Goal: Task Accomplishment & Management: Manage account settings

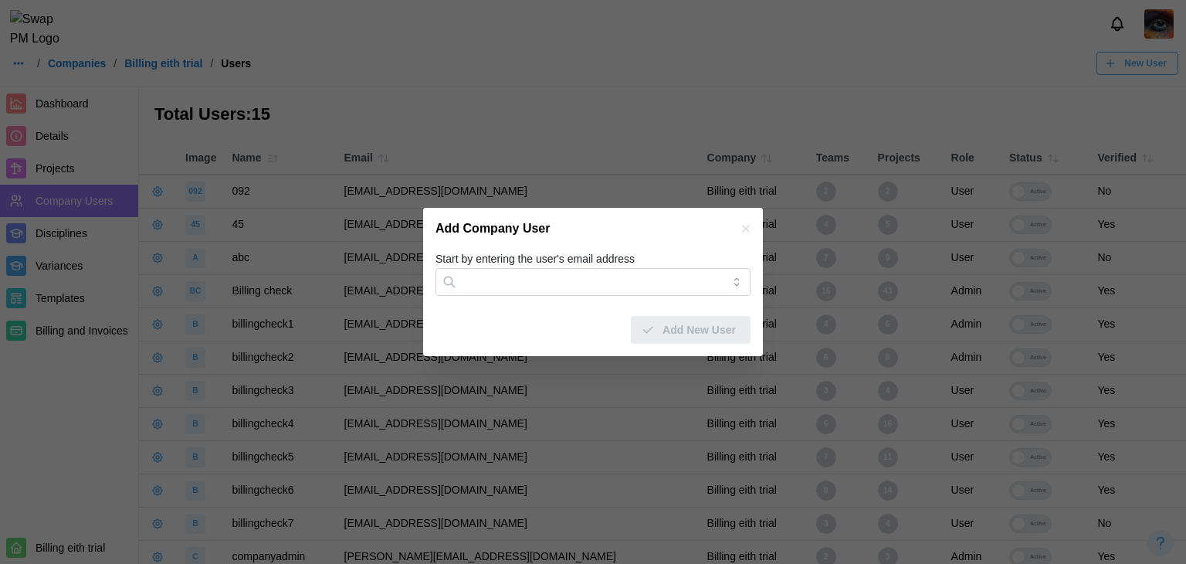
click at [738, 223] on button "button" at bounding box center [746, 228] width 17 height 17
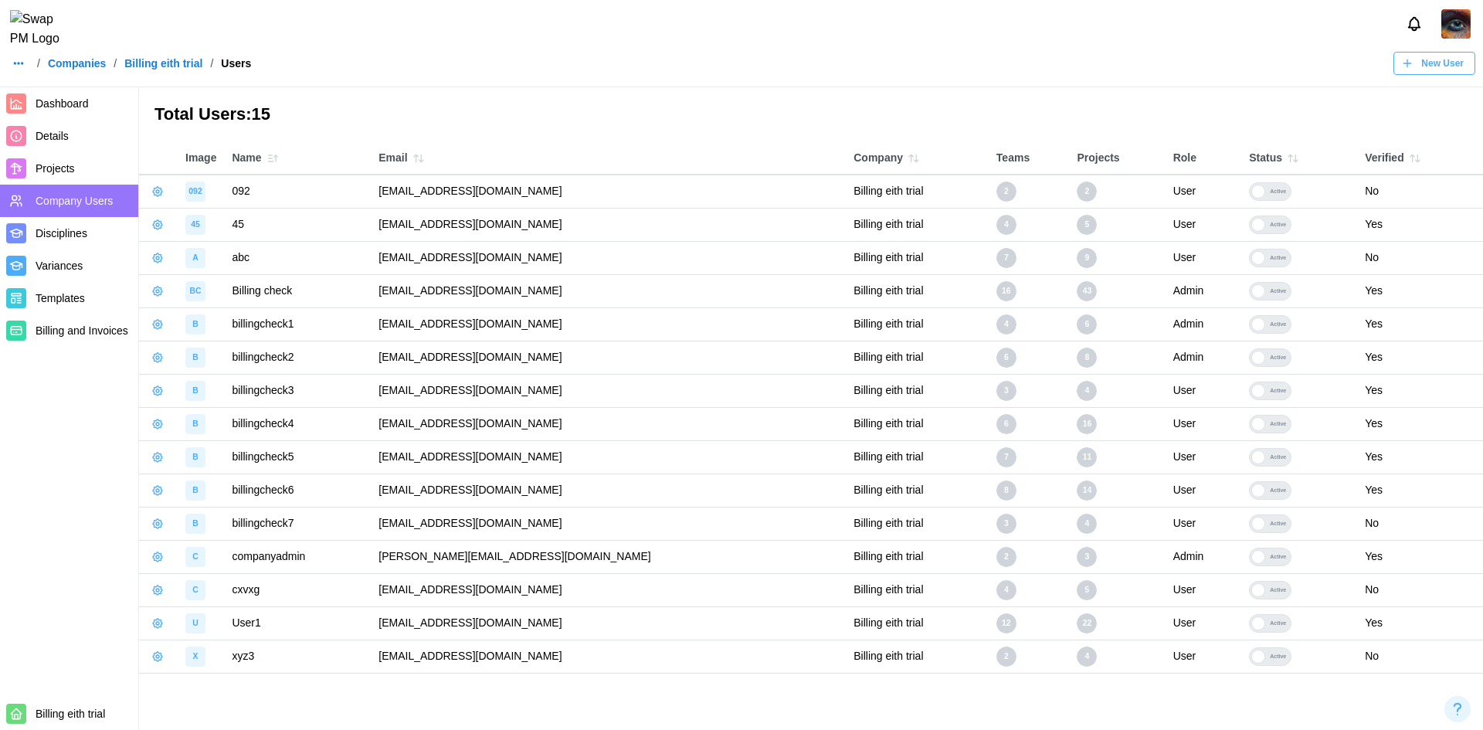
click at [42, 168] on span "Projects" at bounding box center [55, 168] width 39 height 12
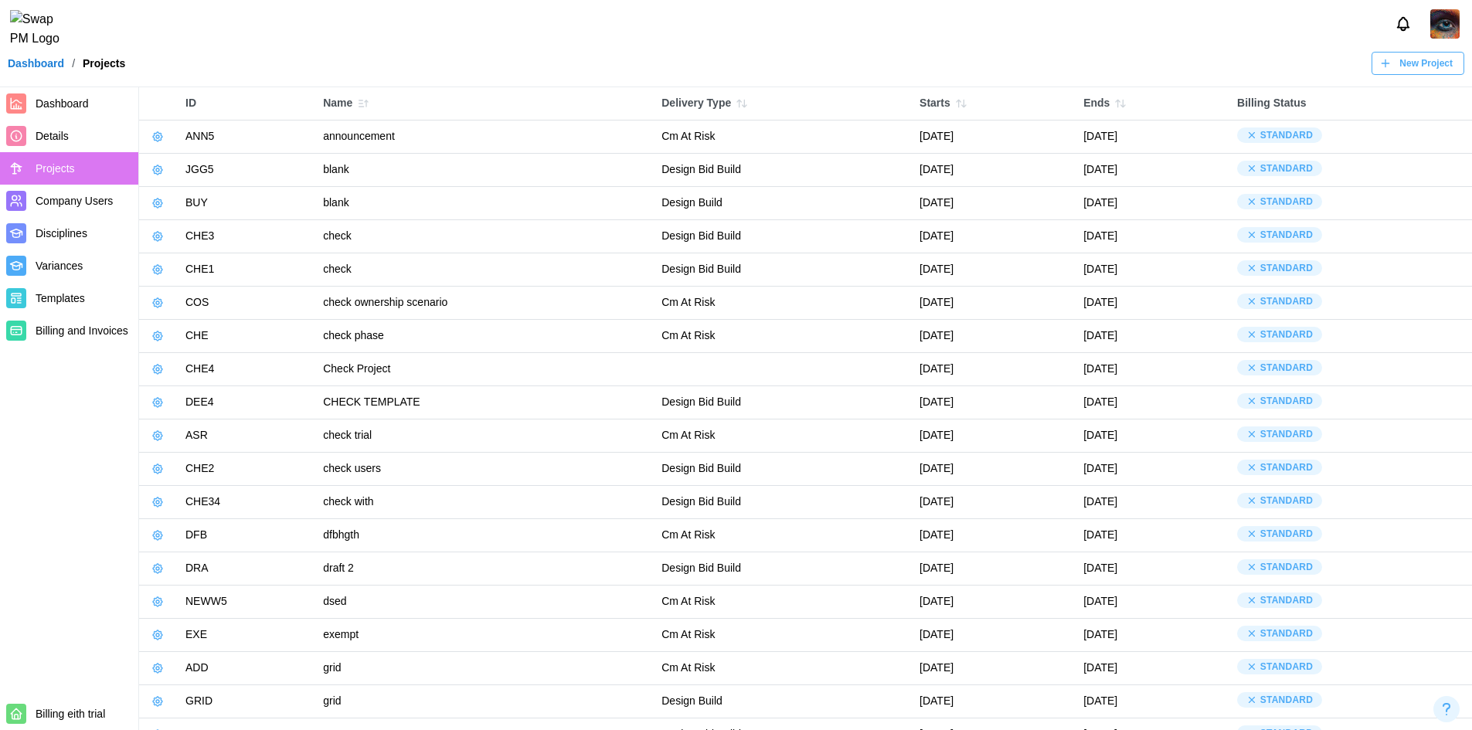
click at [164, 232] on button "button" at bounding box center [158, 237] width 22 height 22
click at [186, 269] on div "Manage Project" at bounding box center [217, 271] width 78 height 12
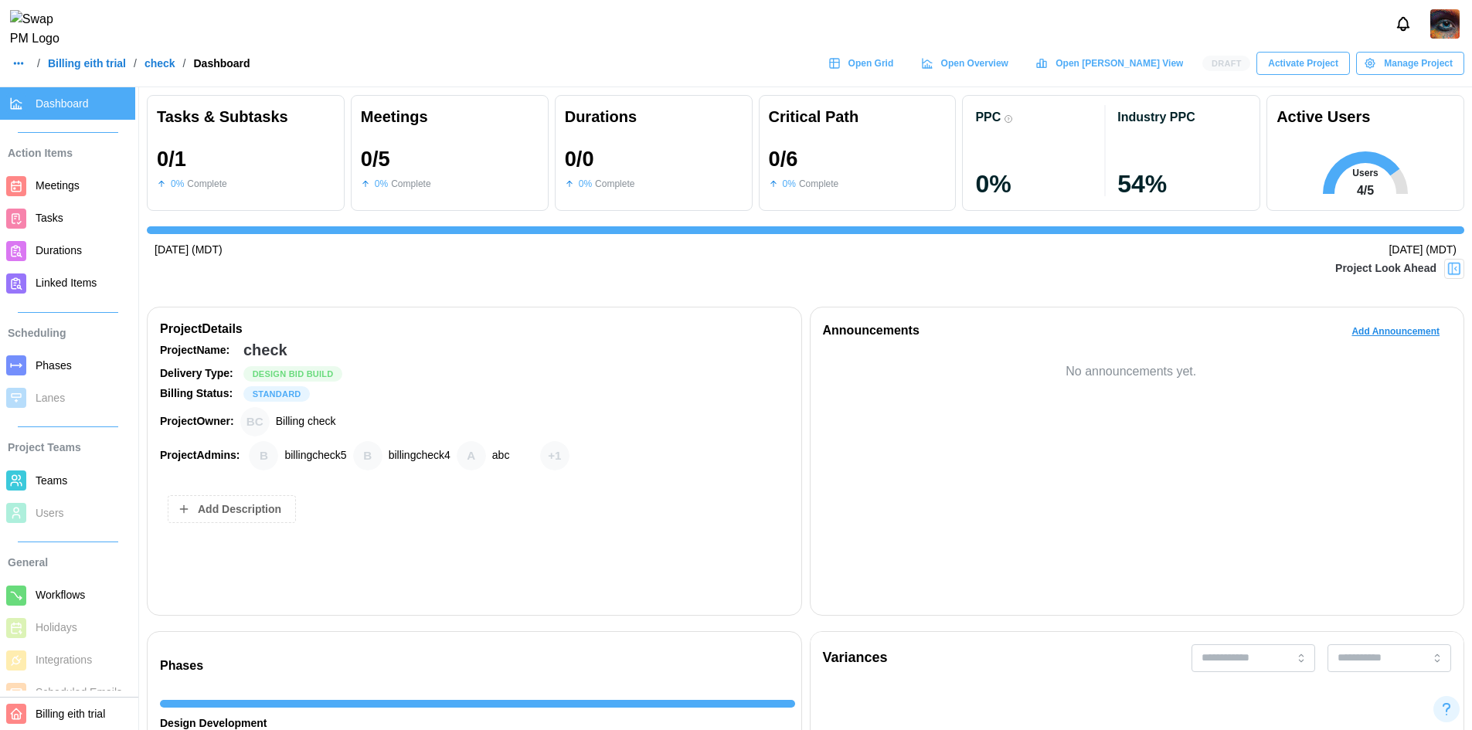
click at [1376, 67] on icon "button" at bounding box center [1369, 63] width 12 height 12
click at [1312, 46] on div at bounding box center [736, 24] width 1472 height 48
click at [1301, 71] on span "Activate Project" at bounding box center [1303, 64] width 70 height 22
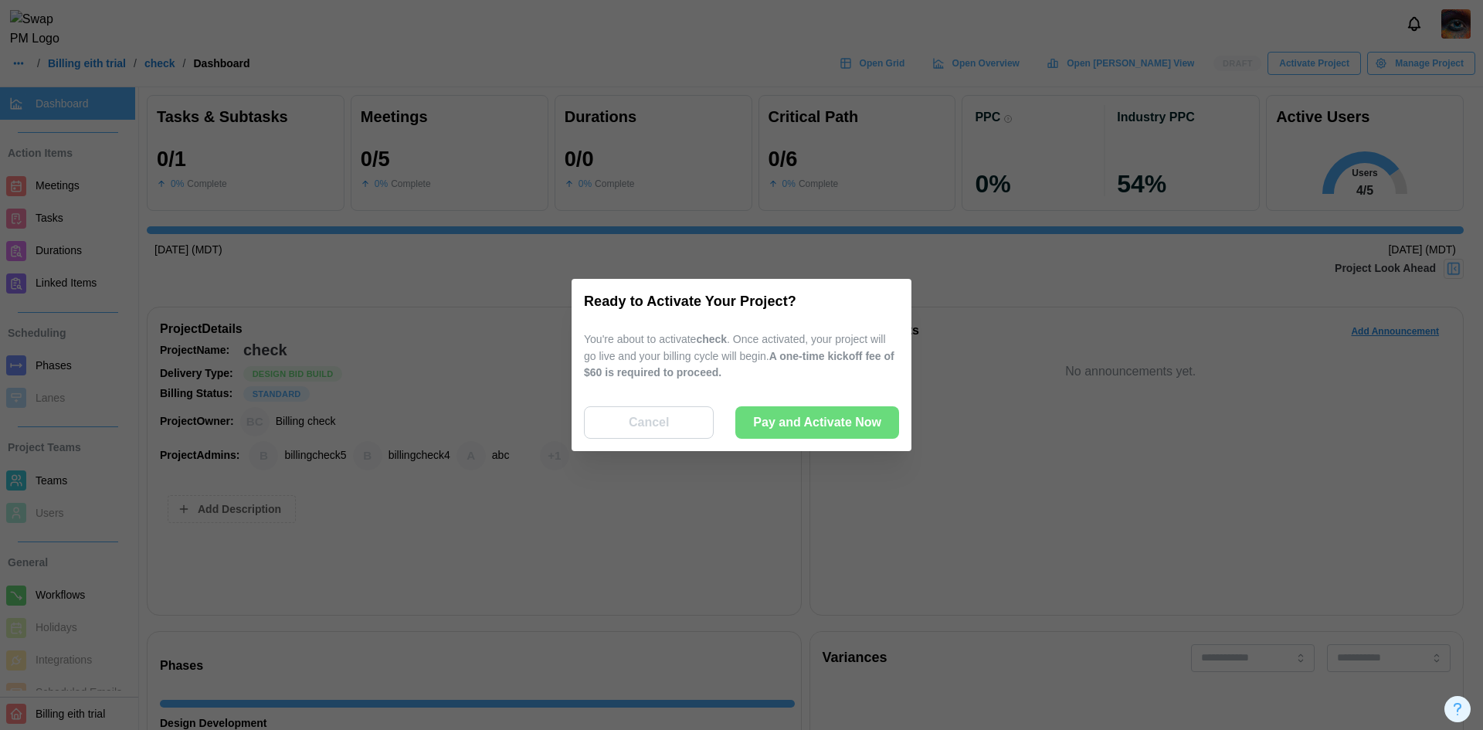
click at [816, 405] on div "Ready to Activate Your Project? You're about to activate check . Once activated…" at bounding box center [741, 365] width 315 height 148
click at [812, 423] on span "Pay and Activate Now" at bounding box center [817, 422] width 128 height 31
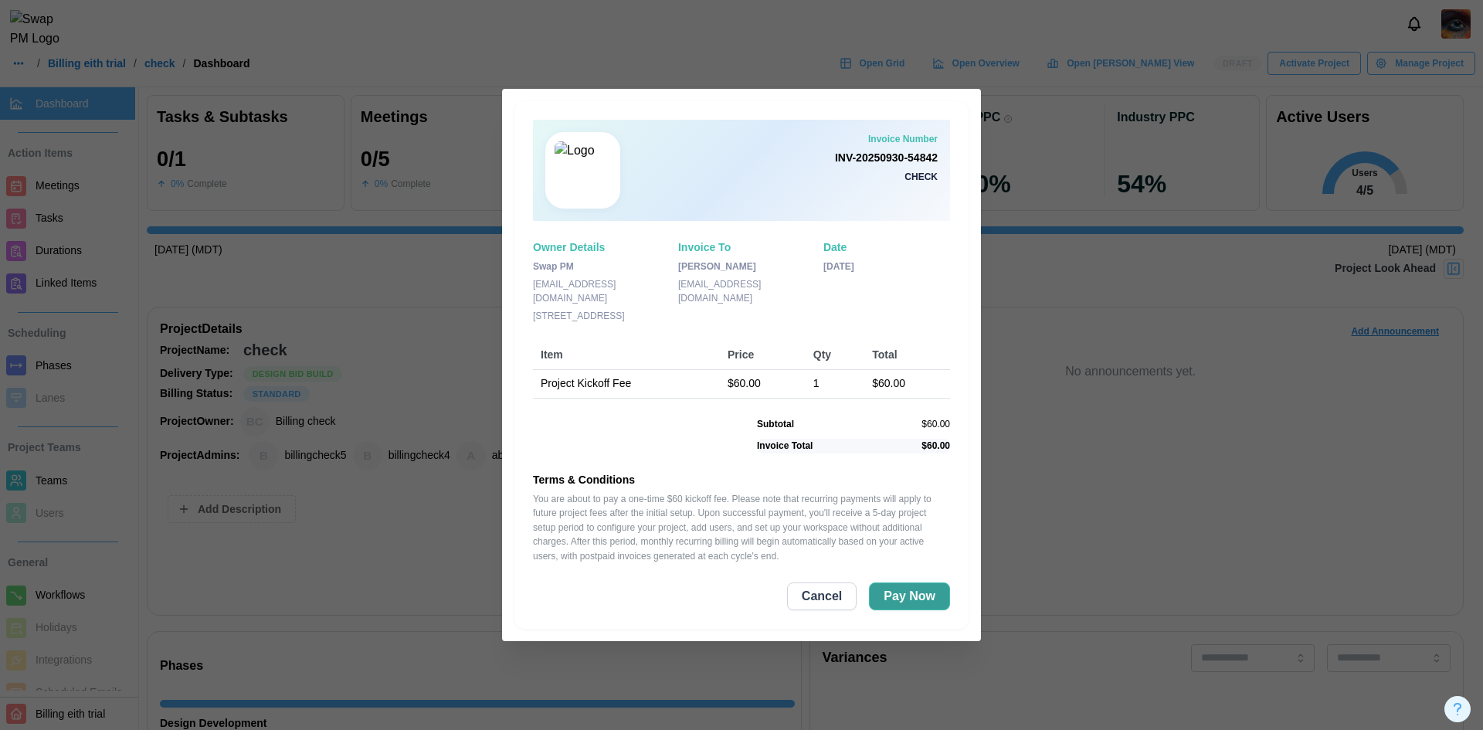
click at [911, 596] on span "Pay Now" at bounding box center [910, 596] width 52 height 26
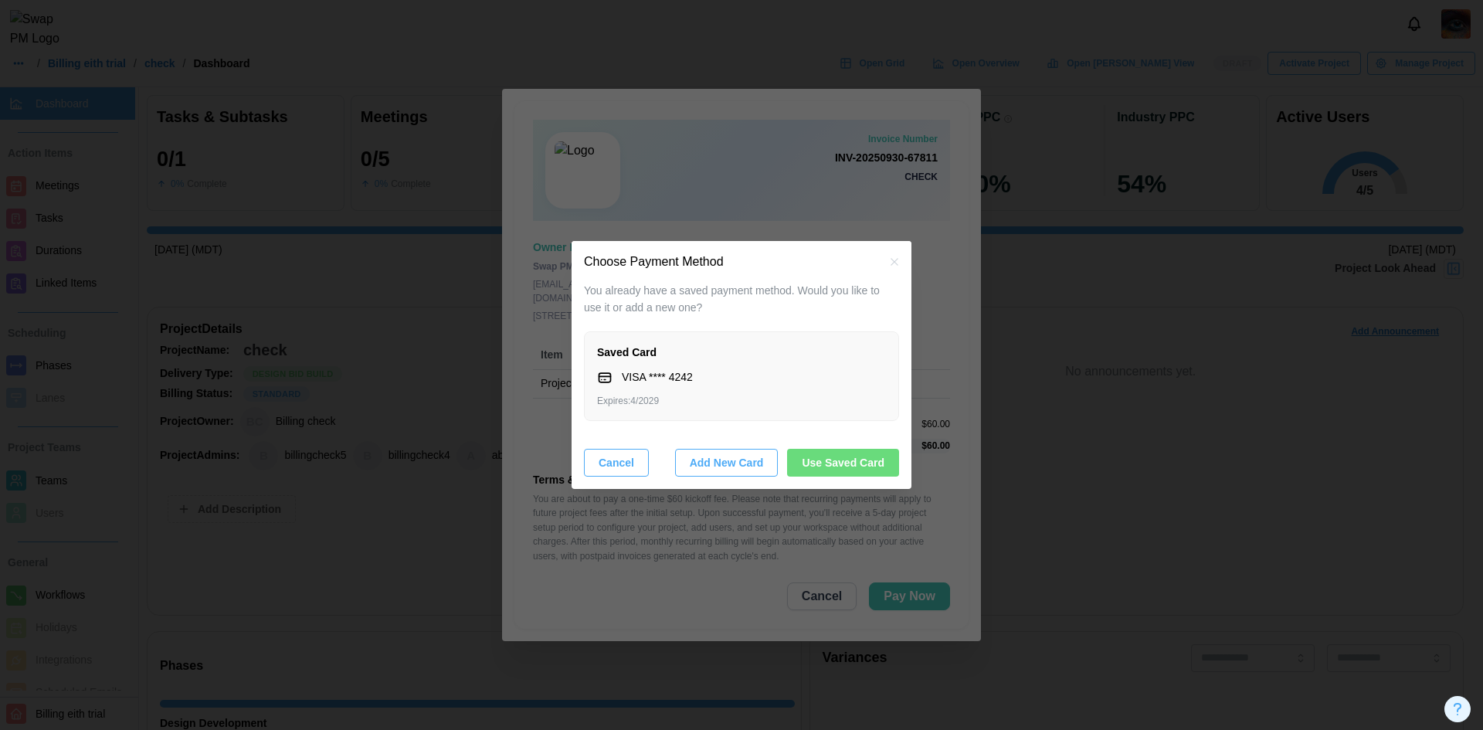
click at [852, 458] on span "Use Saved Card" at bounding box center [843, 463] width 83 height 26
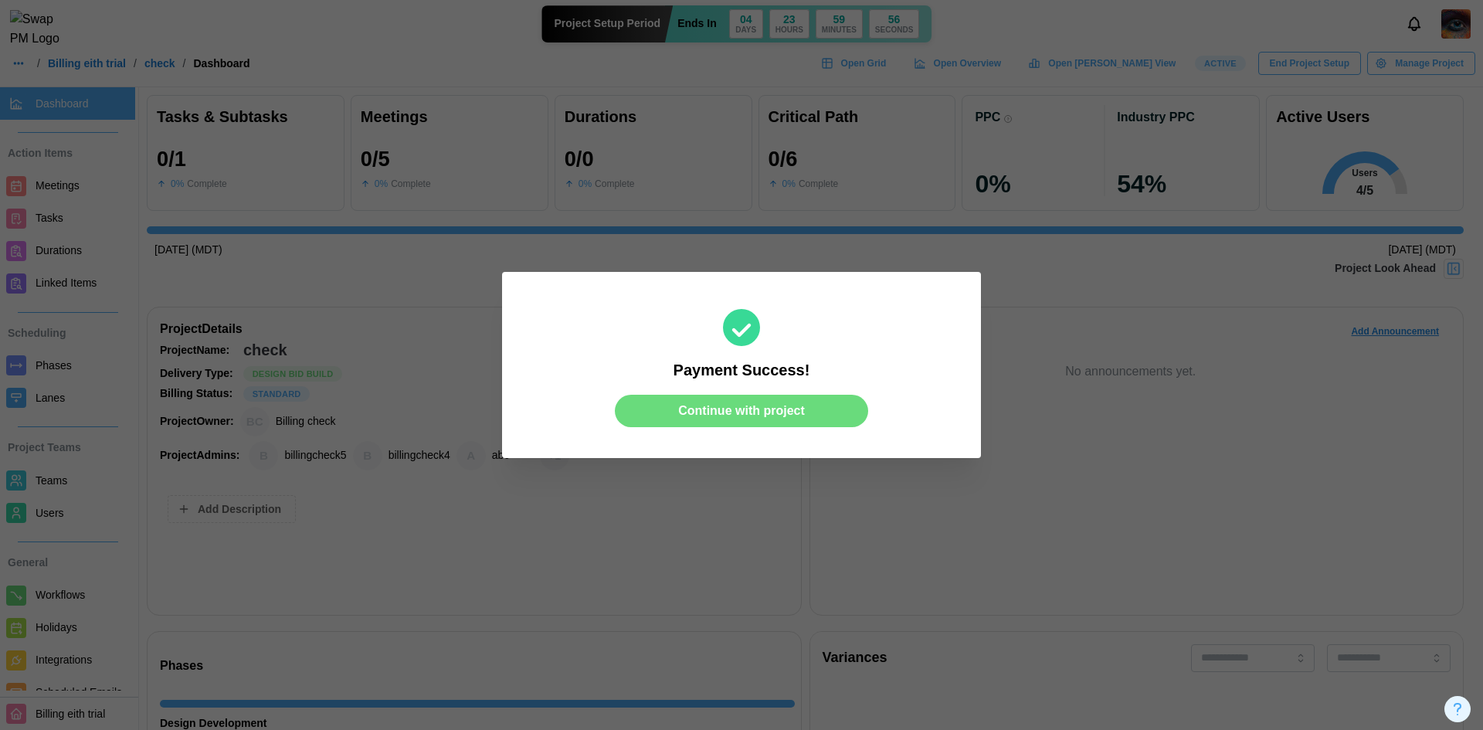
click at [792, 424] on span "Continue with project" at bounding box center [741, 410] width 127 height 31
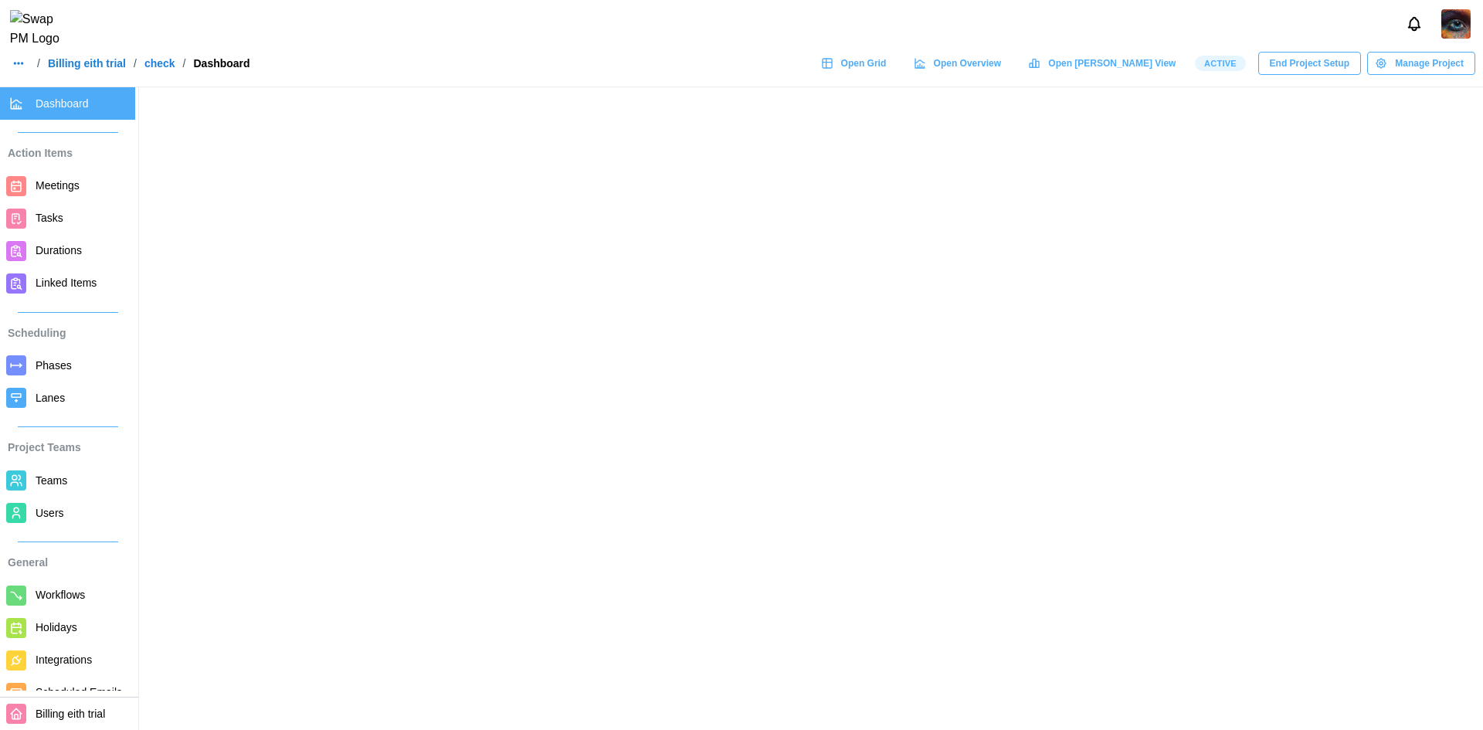
click at [833, 70] on icon at bounding box center [827, 63] width 12 height 12
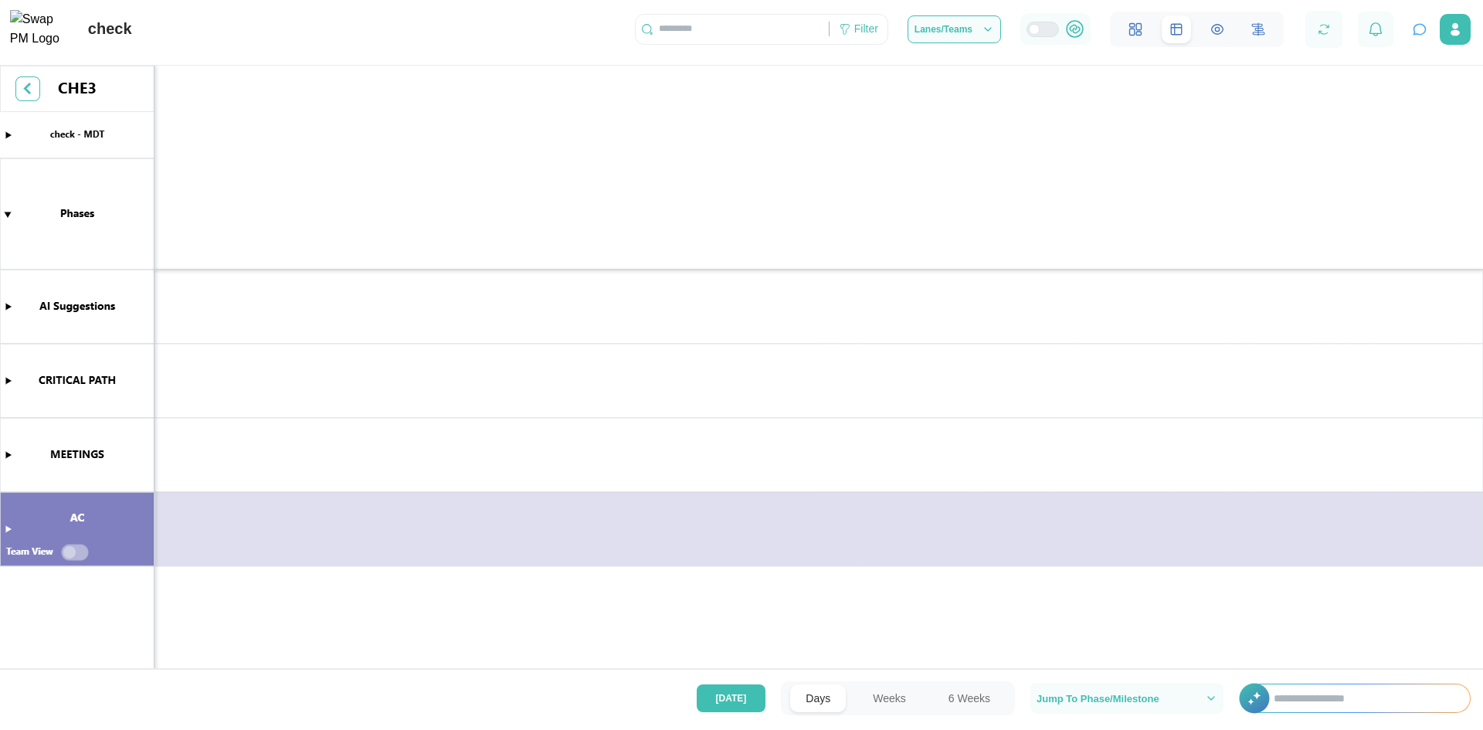
click at [1228, 39] on button at bounding box center [1217, 29] width 29 height 28
click at [1265, 36] on icon at bounding box center [1258, 29] width 14 height 14
click at [1135, 35] on icon at bounding box center [1132, 32] width 5 height 6
click at [993, 31] on icon "button" at bounding box center [988, 29] width 12 height 12
click at [1219, 79] on div "All" at bounding box center [1223, 79] width 12 height 15
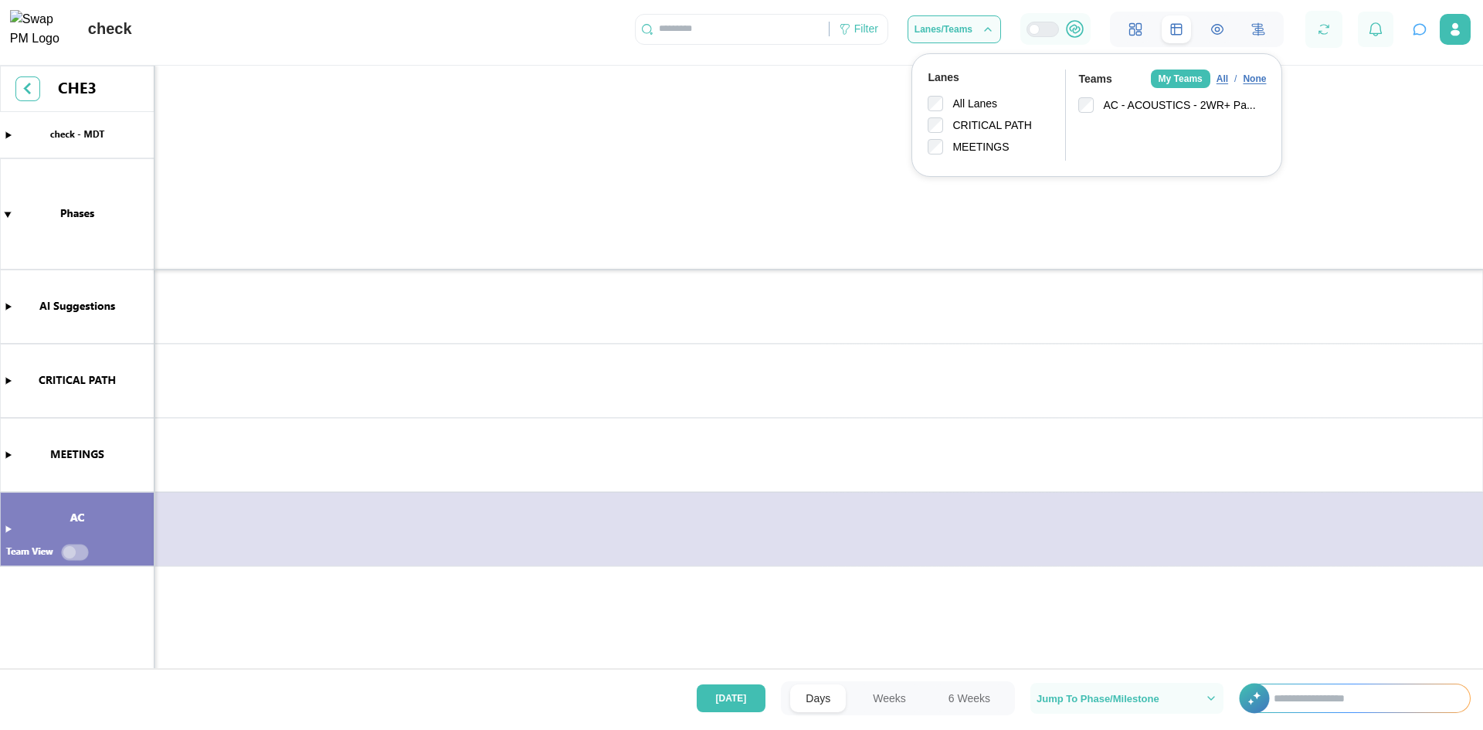
click at [1250, 81] on div "None" at bounding box center [1254, 79] width 23 height 15
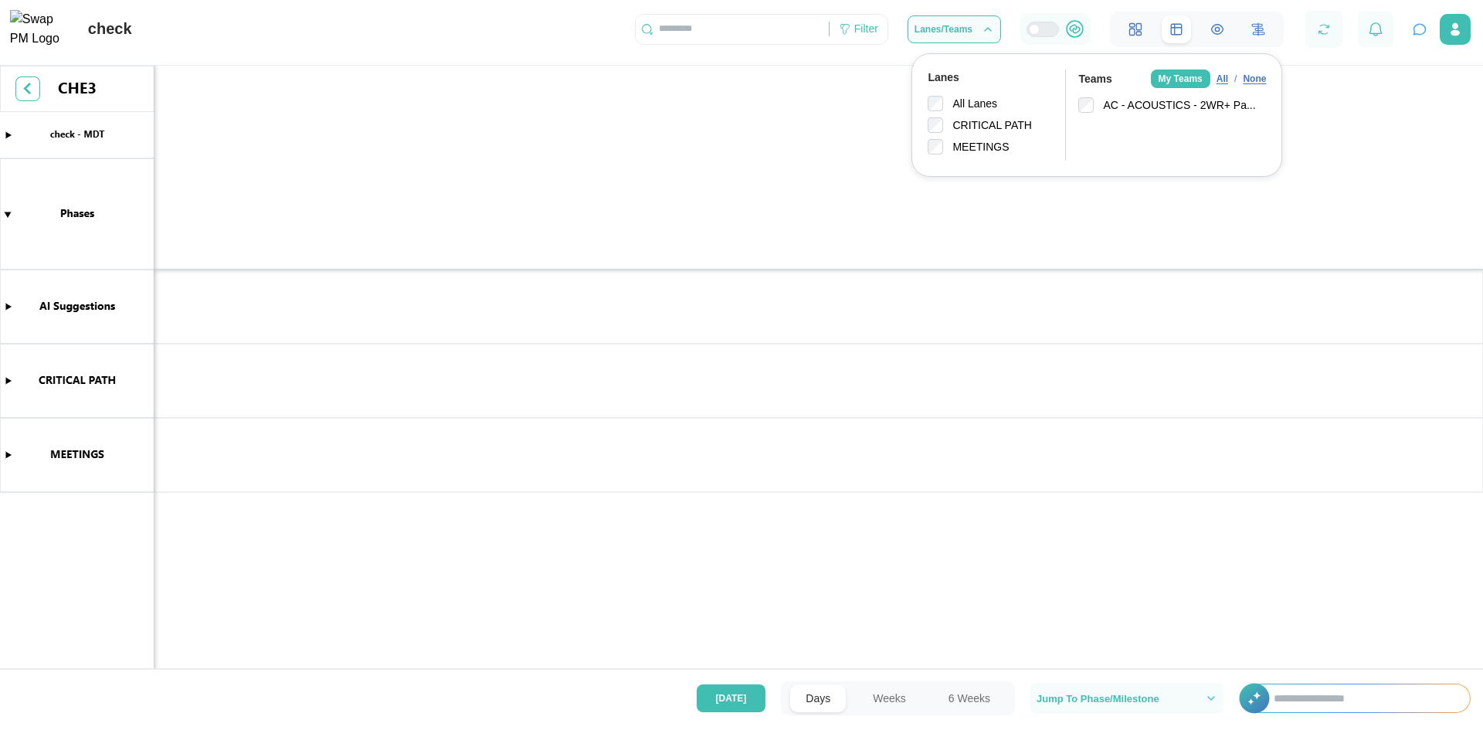
click at [1250, 81] on div "None" at bounding box center [1254, 79] width 23 height 15
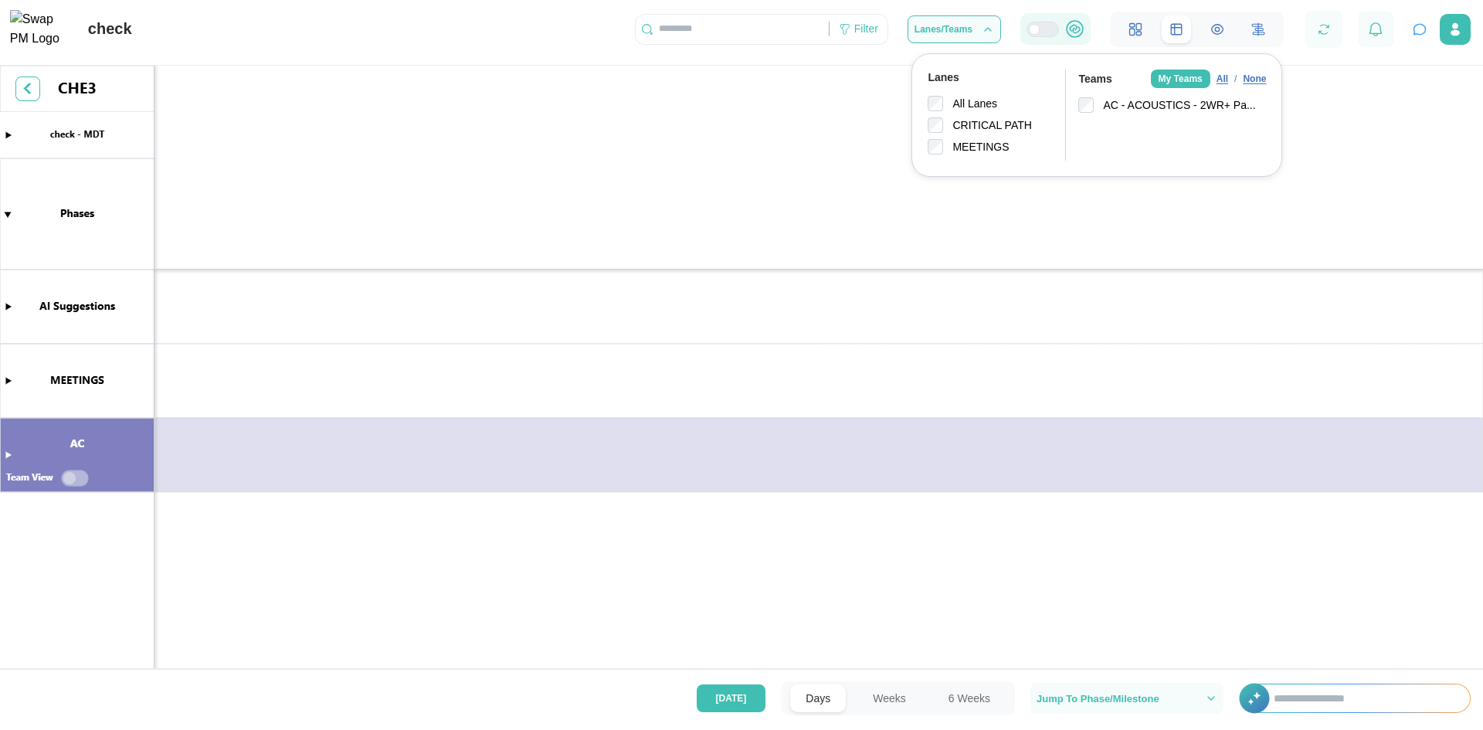
click at [1034, 37] on div at bounding box center [1043, 29] width 32 height 15
click at [1079, 34] on icon at bounding box center [1074, 28] width 19 height 19
click at [848, 35] on icon at bounding box center [845, 29] width 12 height 12
click at [1205, 699] on icon "button" at bounding box center [1211, 698] width 12 height 12
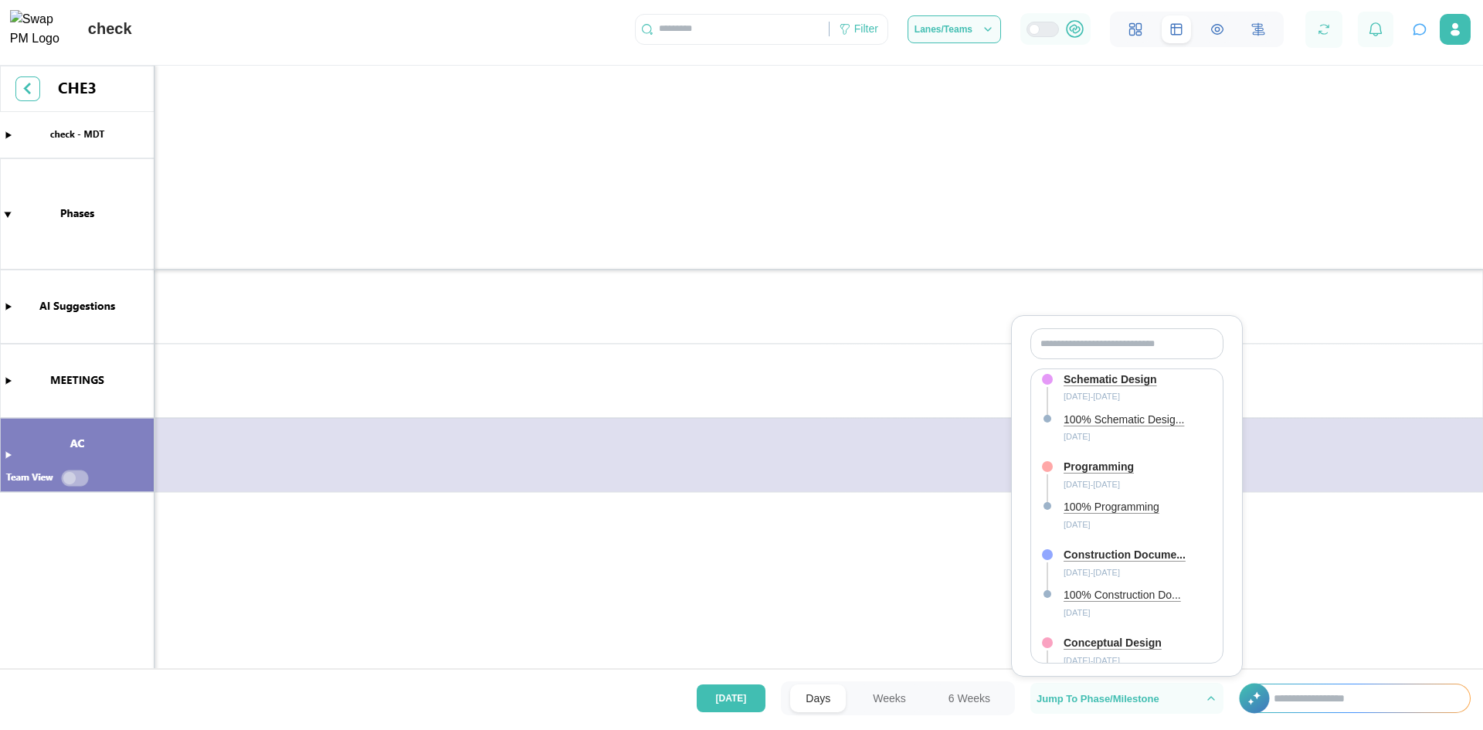
scroll to position [76, 0]
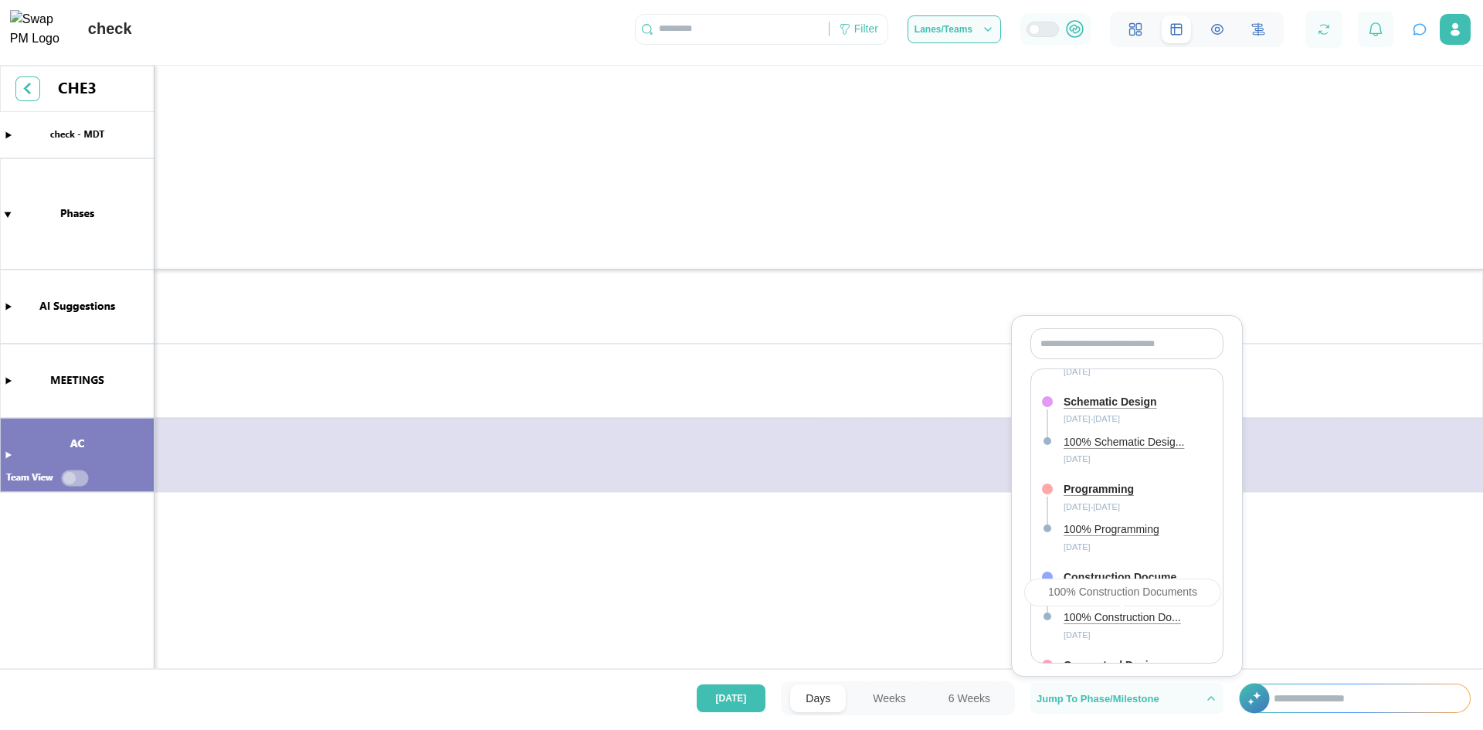
click at [1106, 617] on div "100% Construction Do..." at bounding box center [1122, 617] width 117 height 17
click at [1102, 584] on div "Construction Docume..." at bounding box center [1125, 577] width 122 height 17
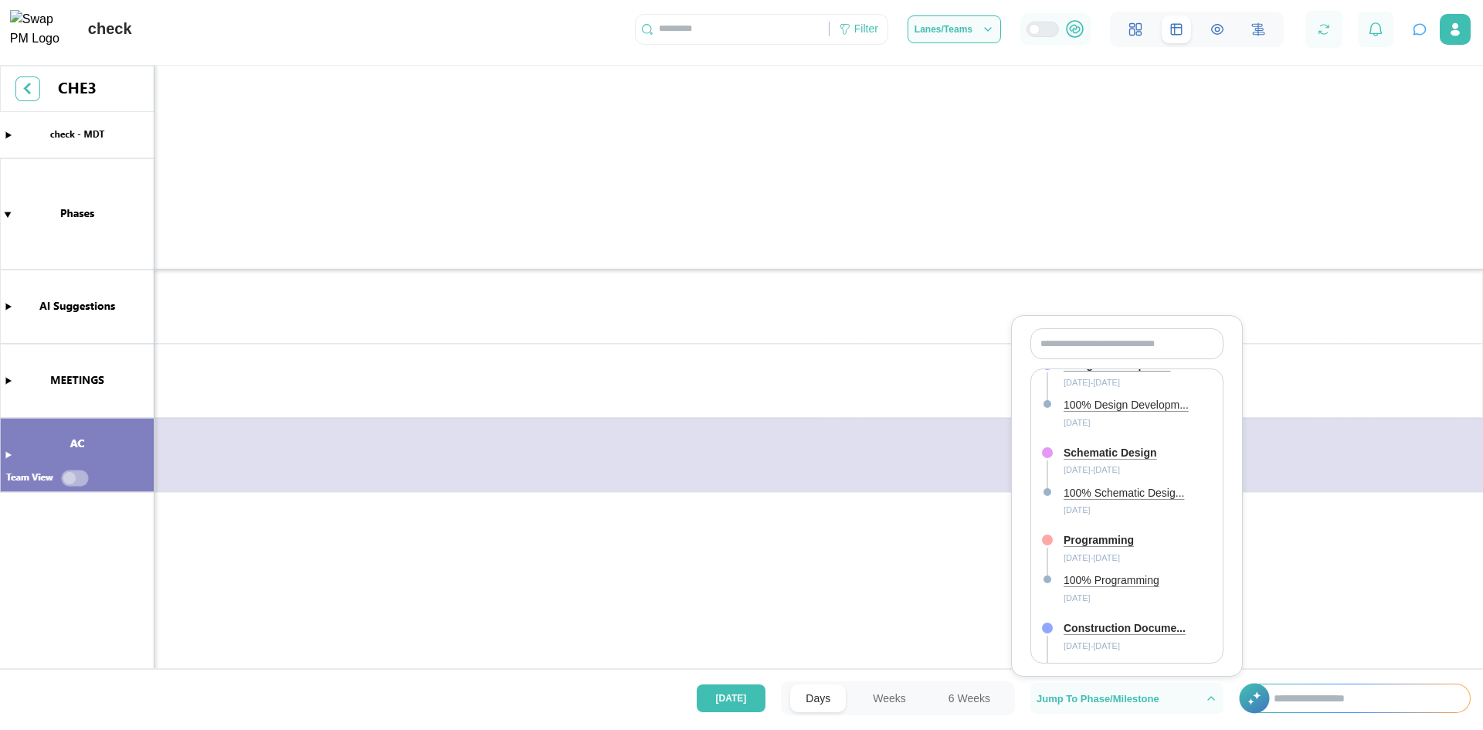
scroll to position [0, 0]
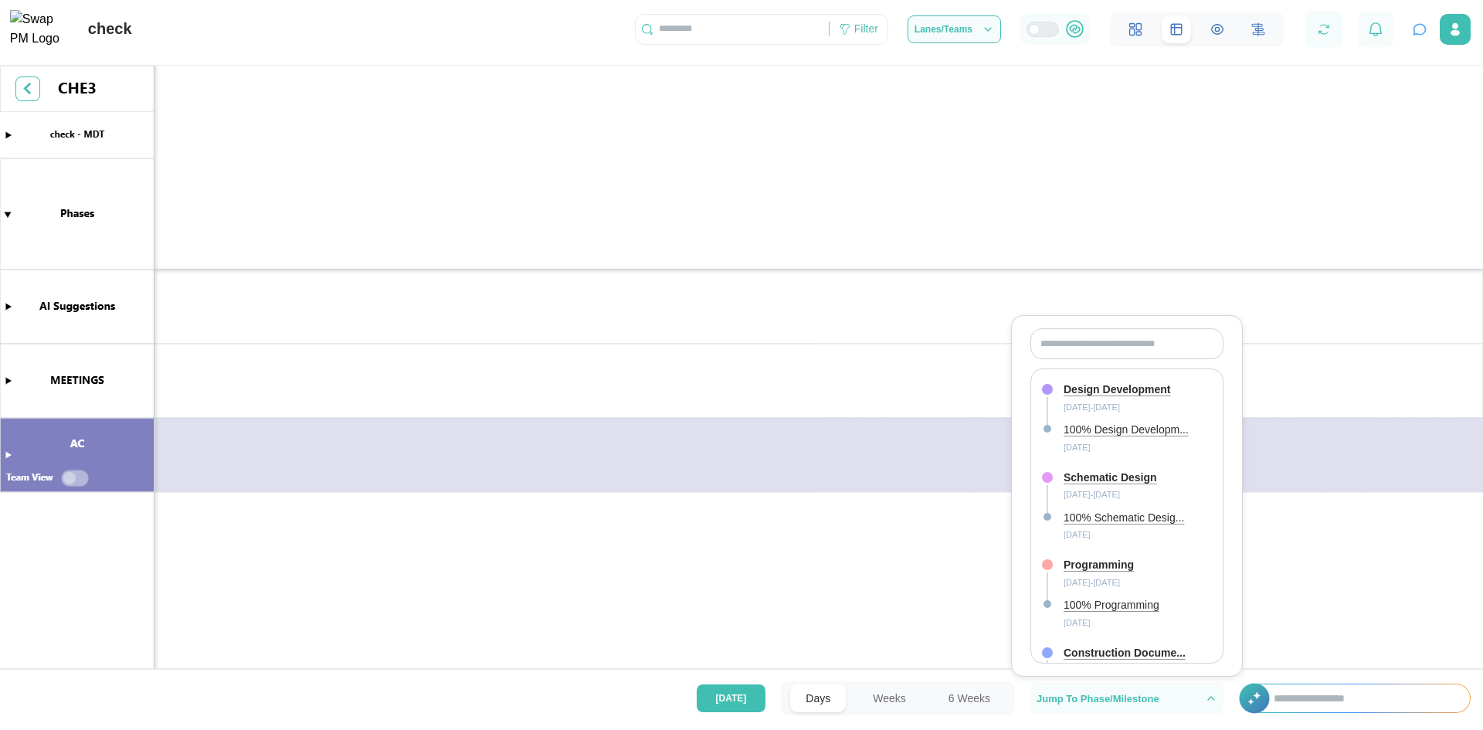
click at [1102, 392] on div "Design Development" at bounding box center [1117, 390] width 107 height 17
click at [1098, 346] on input "text" at bounding box center [1126, 343] width 193 height 31
drag, startPoint x: 1190, startPoint y: 393, endPoint x: 1058, endPoint y: 392, distance: 131.3
click at [1058, 392] on div "Design Development 2025-08-04 - 2025-08-08" at bounding box center [1119, 397] width 154 height 34
copy div "Design Development"
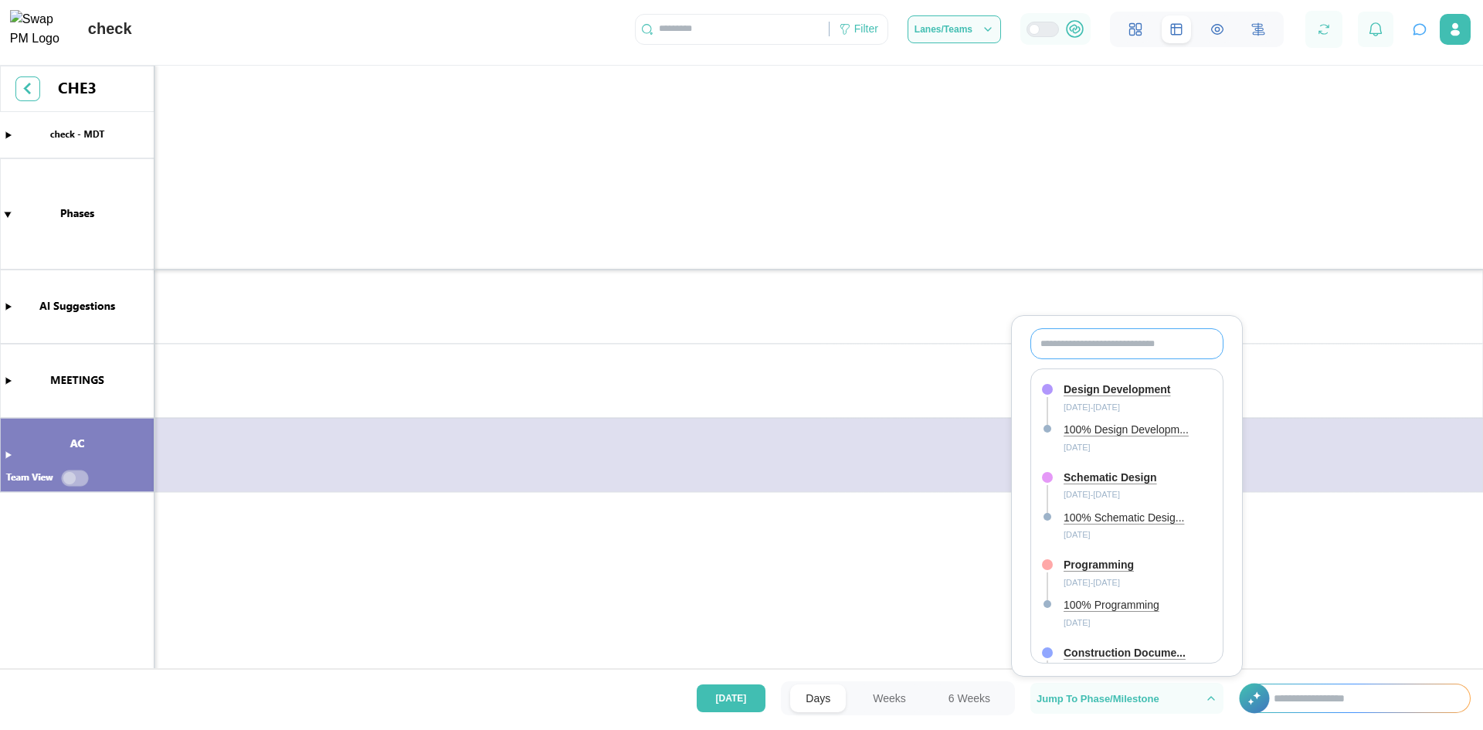
click at [1071, 338] on input "text" at bounding box center [1126, 343] width 193 height 31
paste input "**********"
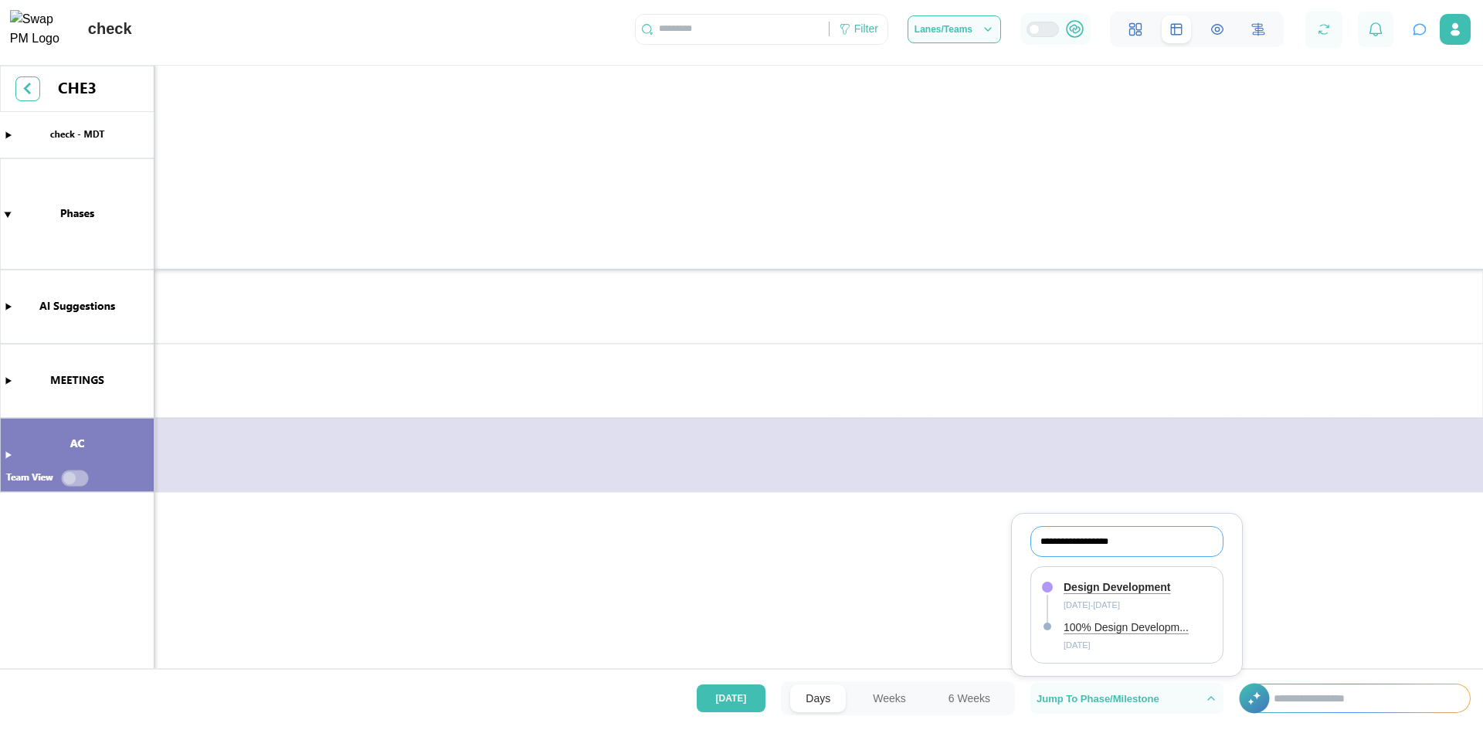
type input "**********"
click at [1108, 575] on div "Design Development 2025-08-04 - 2025-08-08 100% Design Developm... 2025-08-07" at bounding box center [1119, 614] width 164 height 83
click at [1108, 586] on div "Design Development" at bounding box center [1117, 587] width 107 height 17
click at [1109, 586] on div "Design Development" at bounding box center [1117, 587] width 107 height 17
drag, startPoint x: 872, startPoint y: 521, endPoint x: 354, endPoint y: 11, distance: 727.0
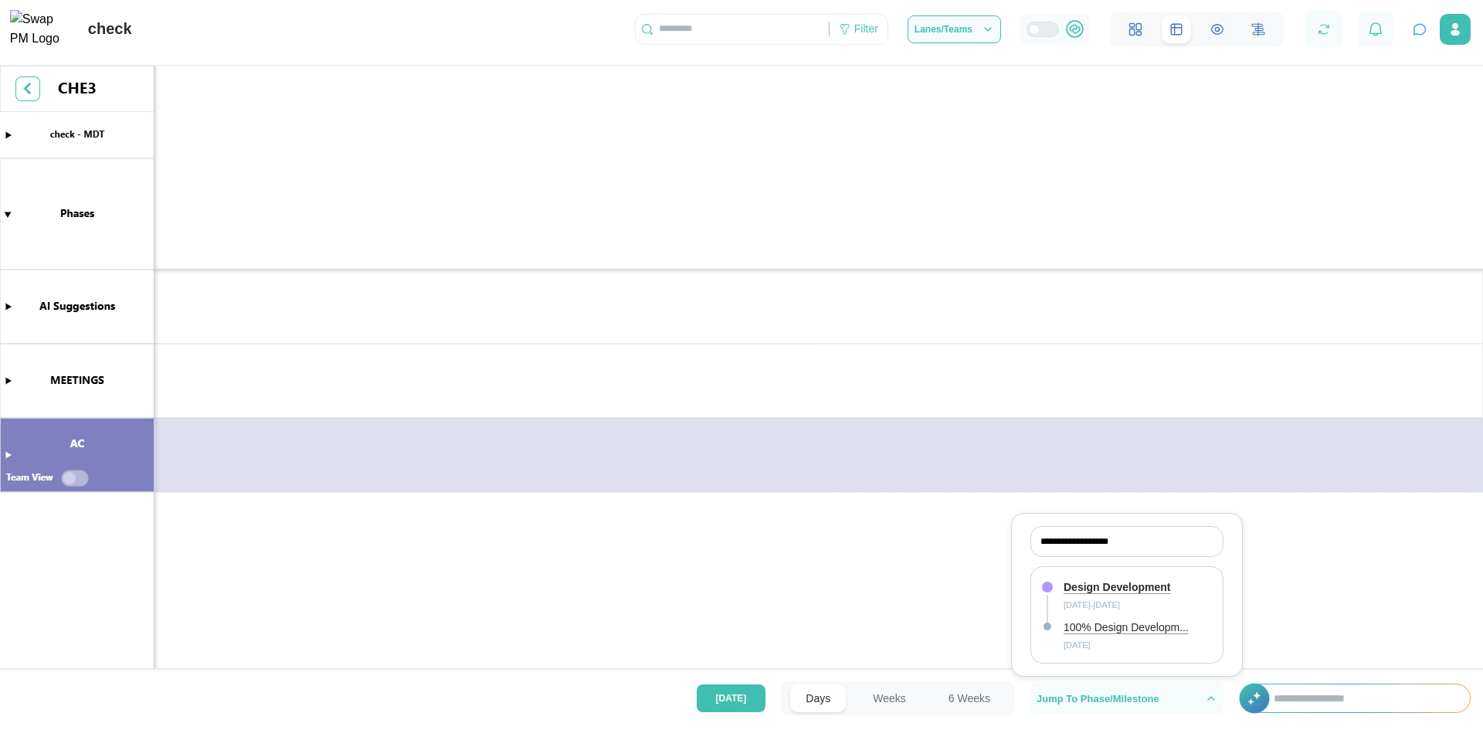
click at [872, 521] on canvas at bounding box center [741, 370] width 1483 height 609
click at [1132, 36] on icon at bounding box center [1136, 29] width 14 height 14
click at [70, 476] on canvas at bounding box center [741, 370] width 1483 height 609
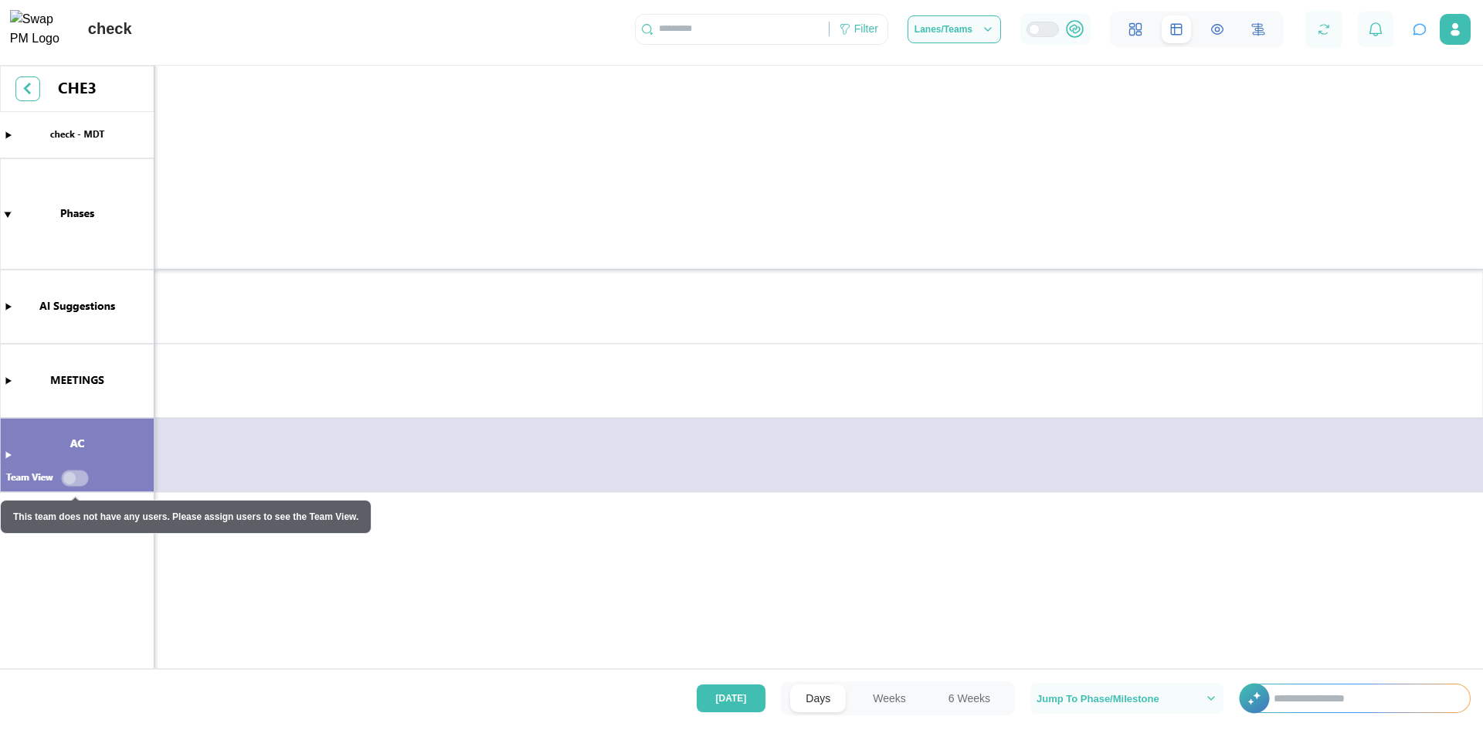
click at [68, 477] on canvas at bounding box center [741, 370] width 1483 height 609
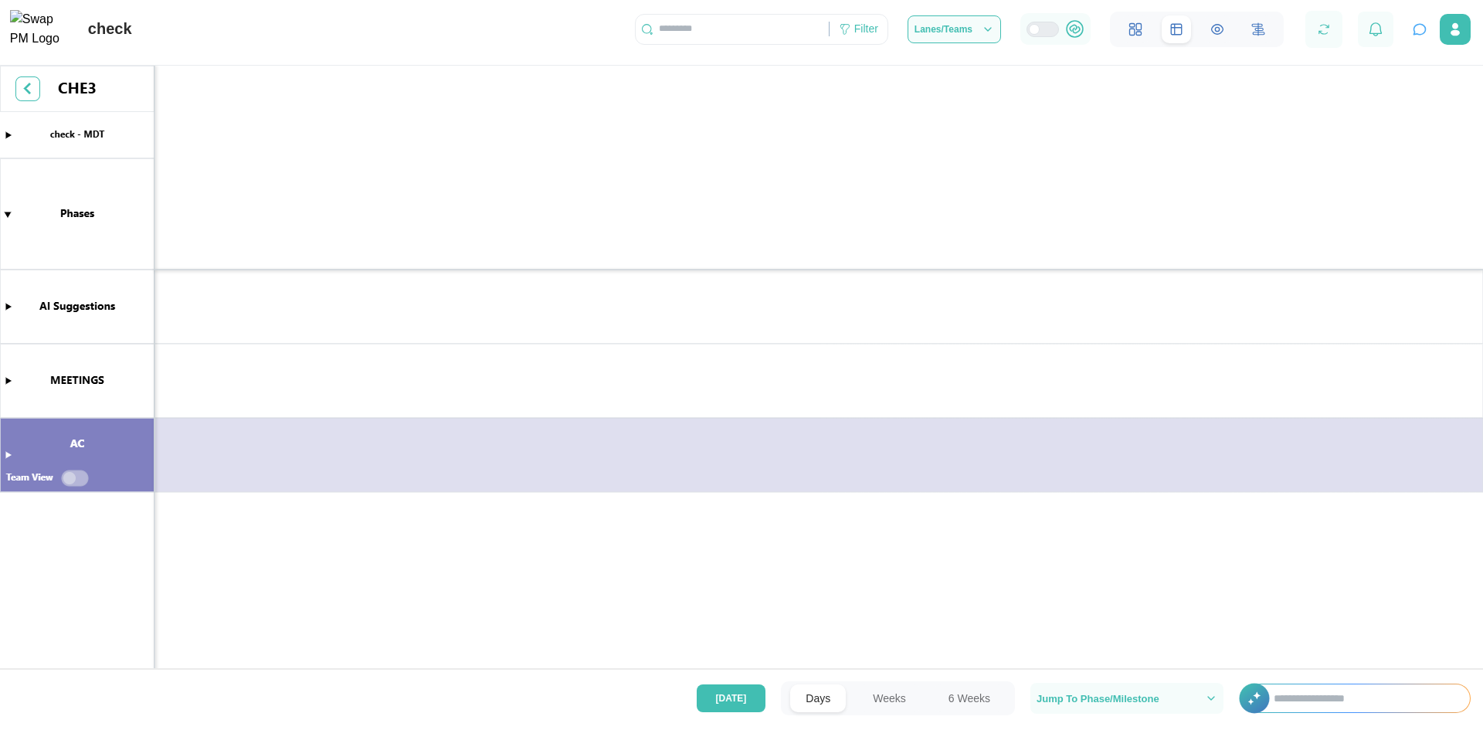
click at [3, 303] on canvas at bounding box center [741, 370] width 1483 height 609
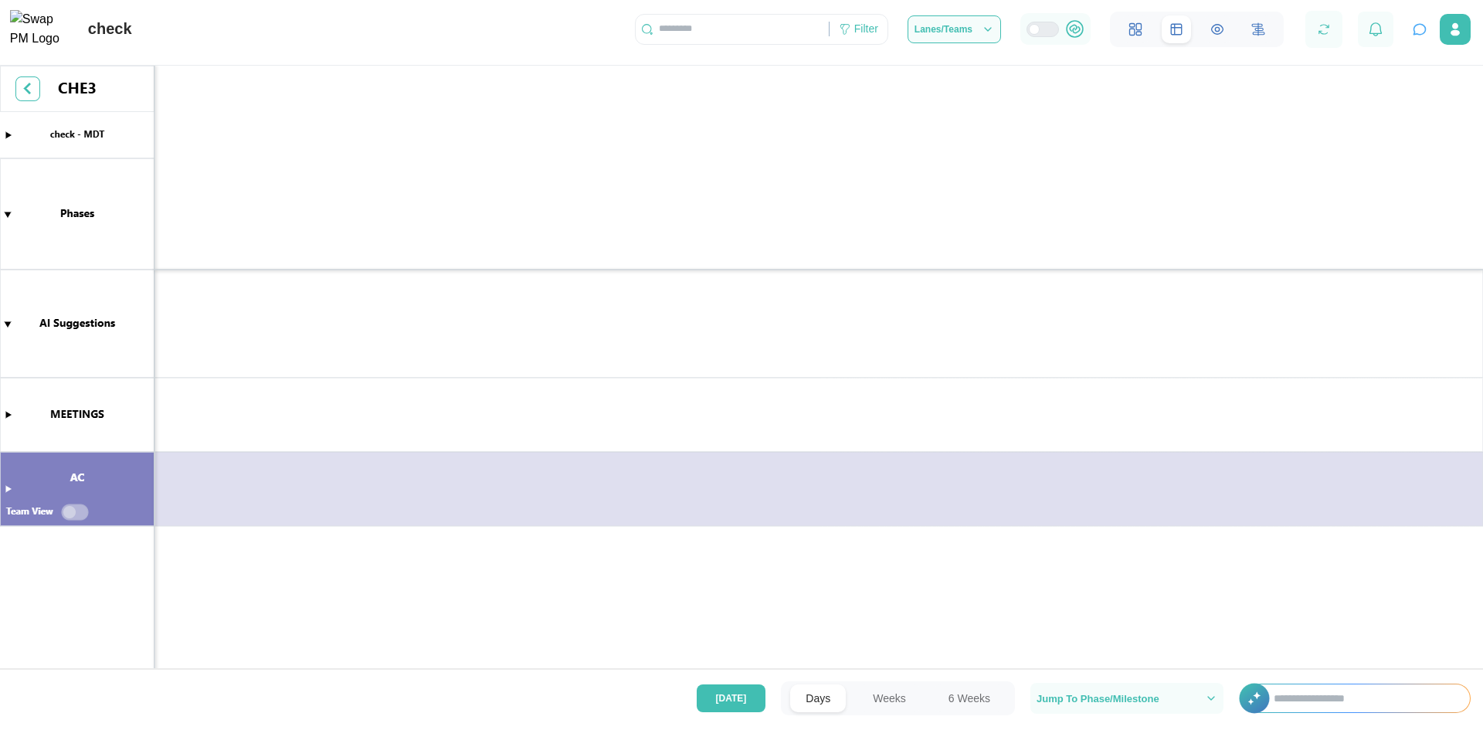
click at [292, 342] on canvas at bounding box center [741, 370] width 1483 height 609
click at [11, 134] on canvas at bounding box center [741, 370] width 1483 height 609
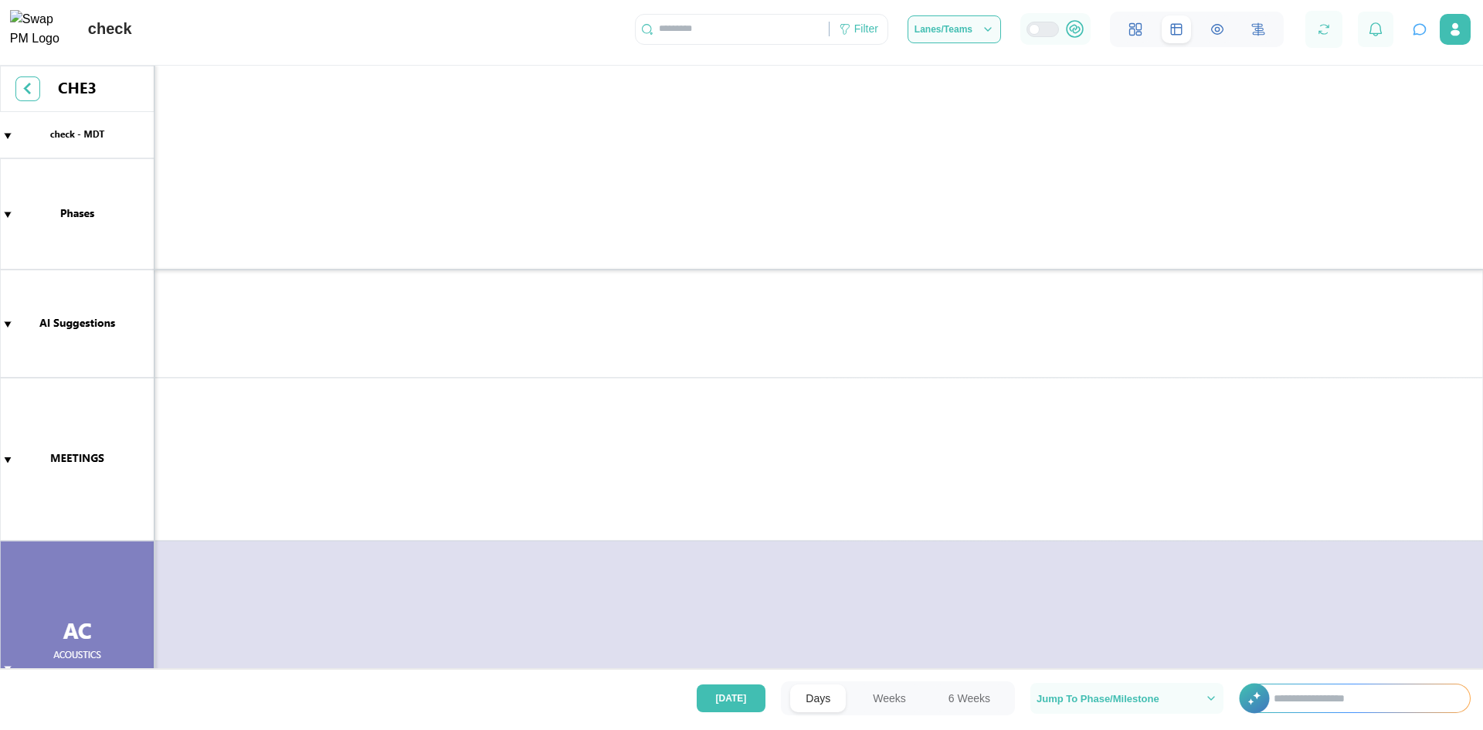
click at [11, 134] on canvas at bounding box center [741, 370] width 1483 height 609
click at [32, 97] on canvas at bounding box center [741, 370] width 1483 height 609
click at [26, 89] on canvas at bounding box center [741, 370] width 1483 height 609
click at [1419, 29] on icon "button" at bounding box center [1419, 29] width 15 height 15
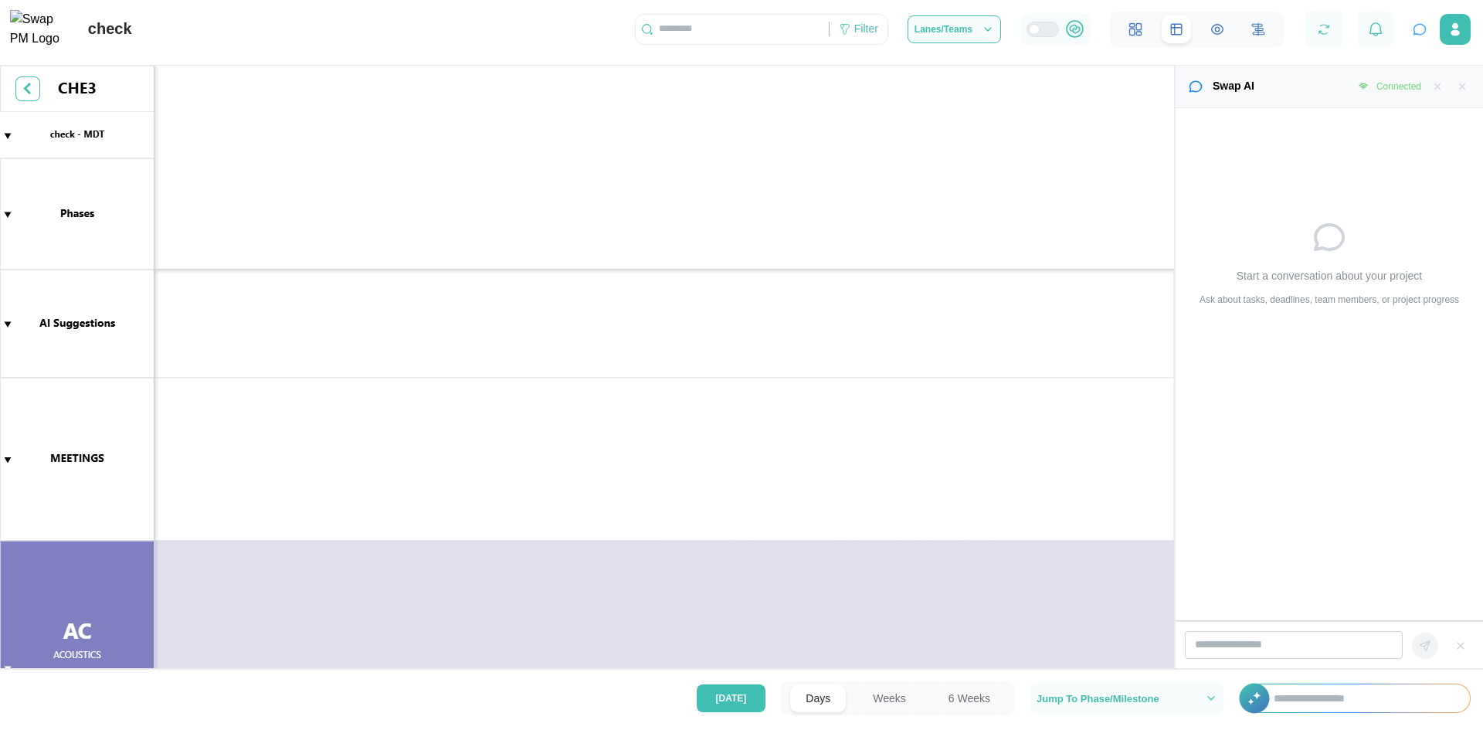
click at [1373, 686] on input "text" at bounding box center [1364, 698] width 212 height 28
type input "**"
click at [1254, 700] on div at bounding box center [1247, 698] width 16 height 29
click at [1272, 636] on input "search" at bounding box center [1294, 645] width 218 height 28
type input "****"
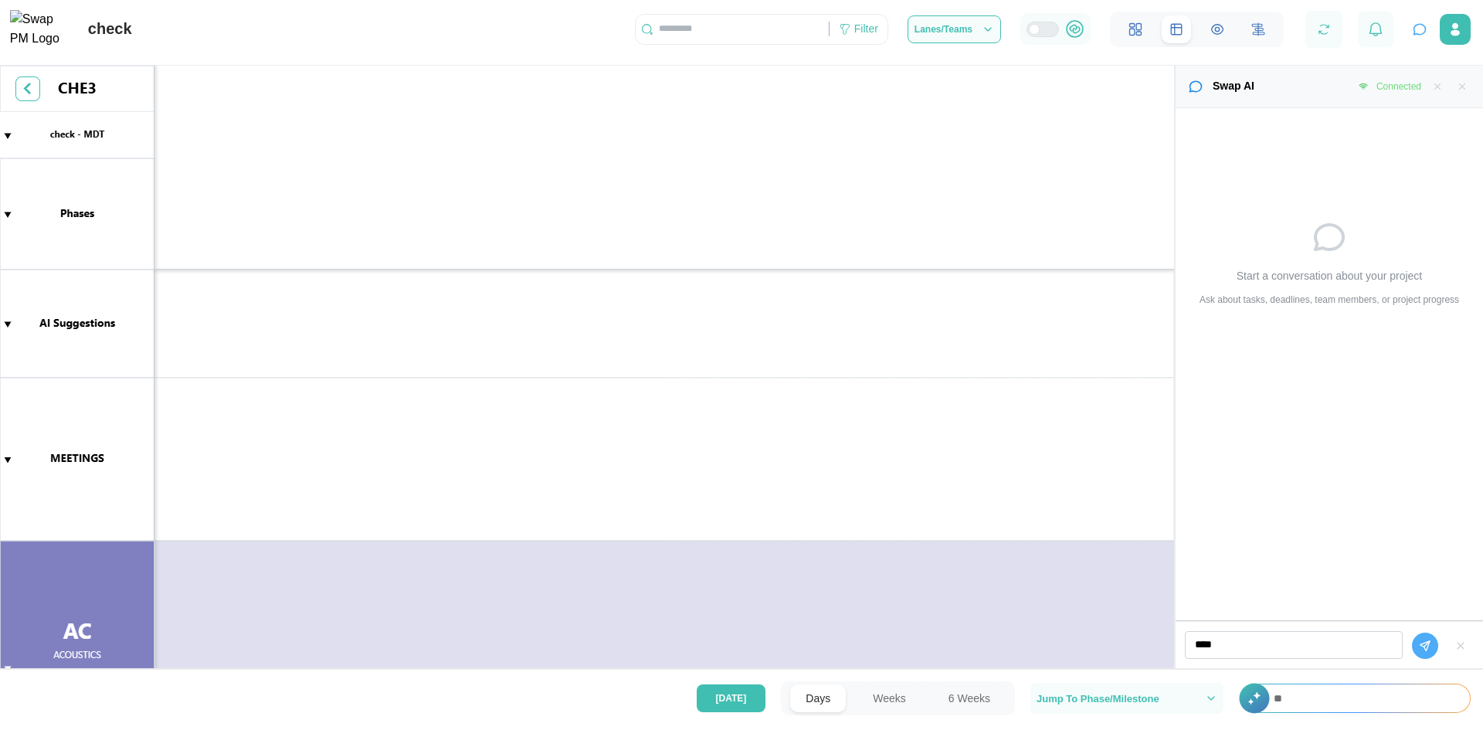
click at [1434, 653] on button "button" at bounding box center [1425, 646] width 26 height 26
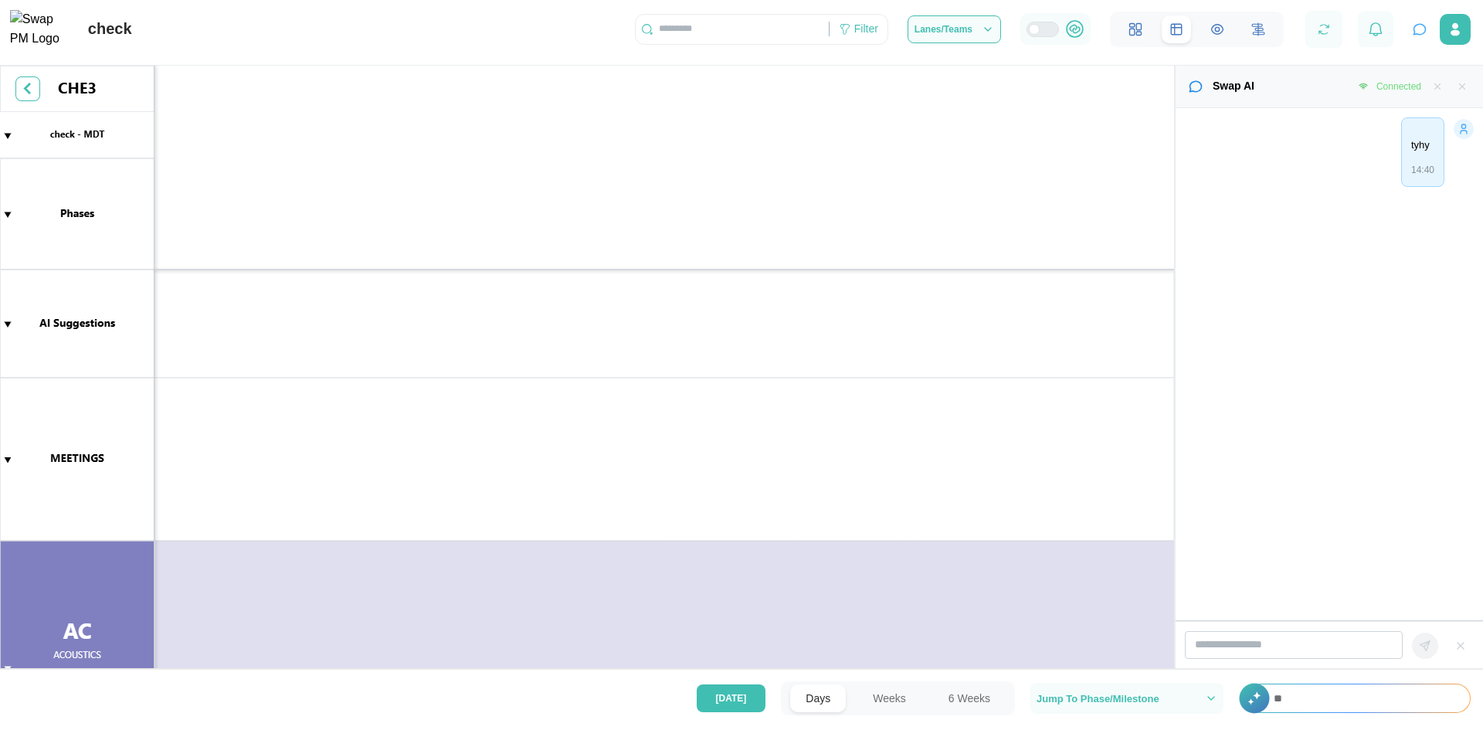
click at [1114, 511] on canvas at bounding box center [587, 370] width 1174 height 609
